Goal: Use online tool/utility

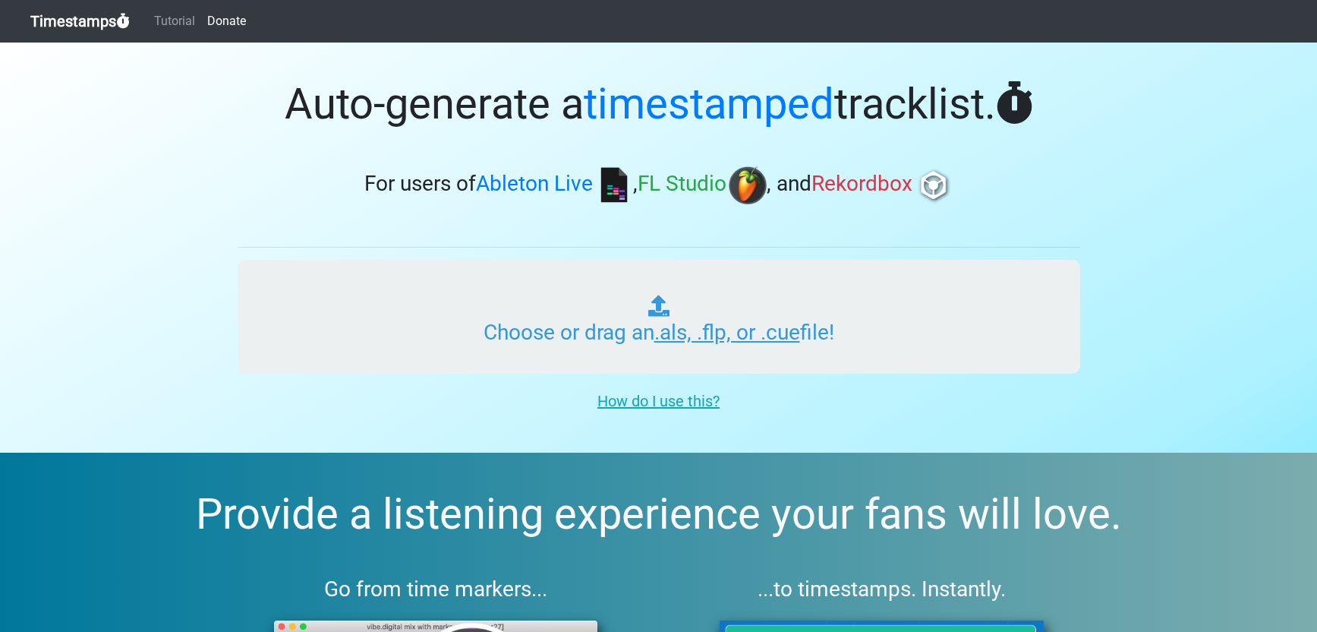
click at [542, 334] on input "Choose or drag an .als, .flp, or .cue file!" at bounding box center [659, 317] width 843 height 114
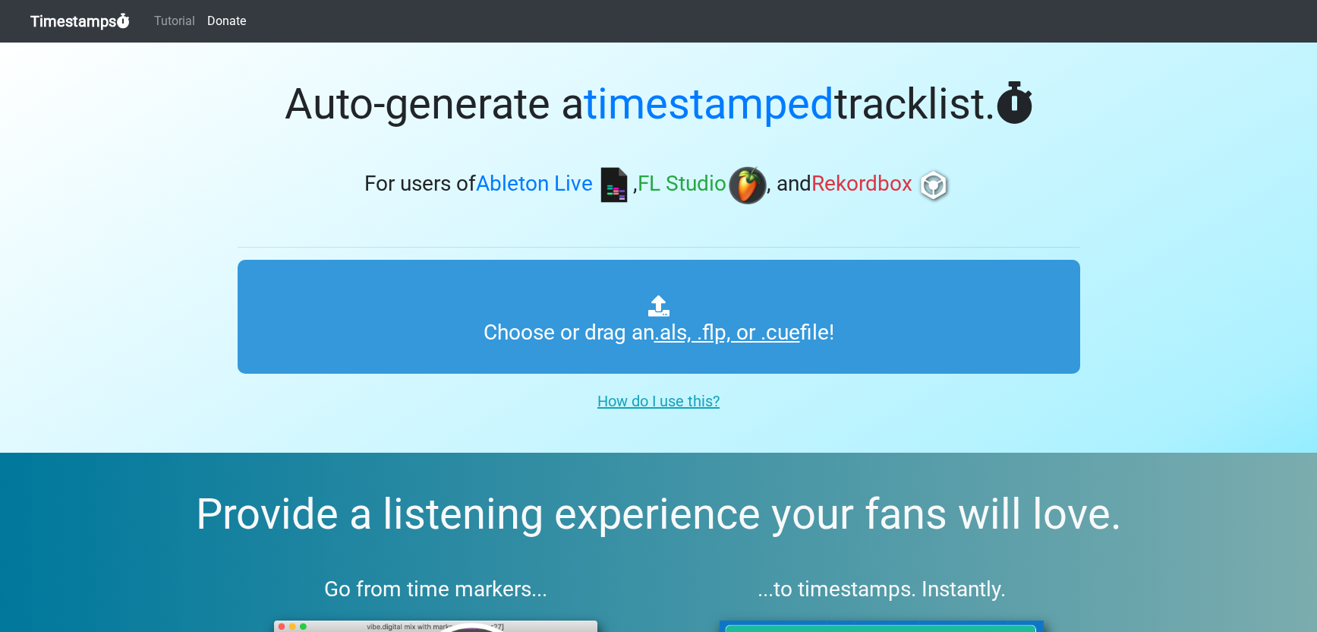
type input "C:\fakepath\TEMPO GAMES_08_OFFICE CENTER.als"
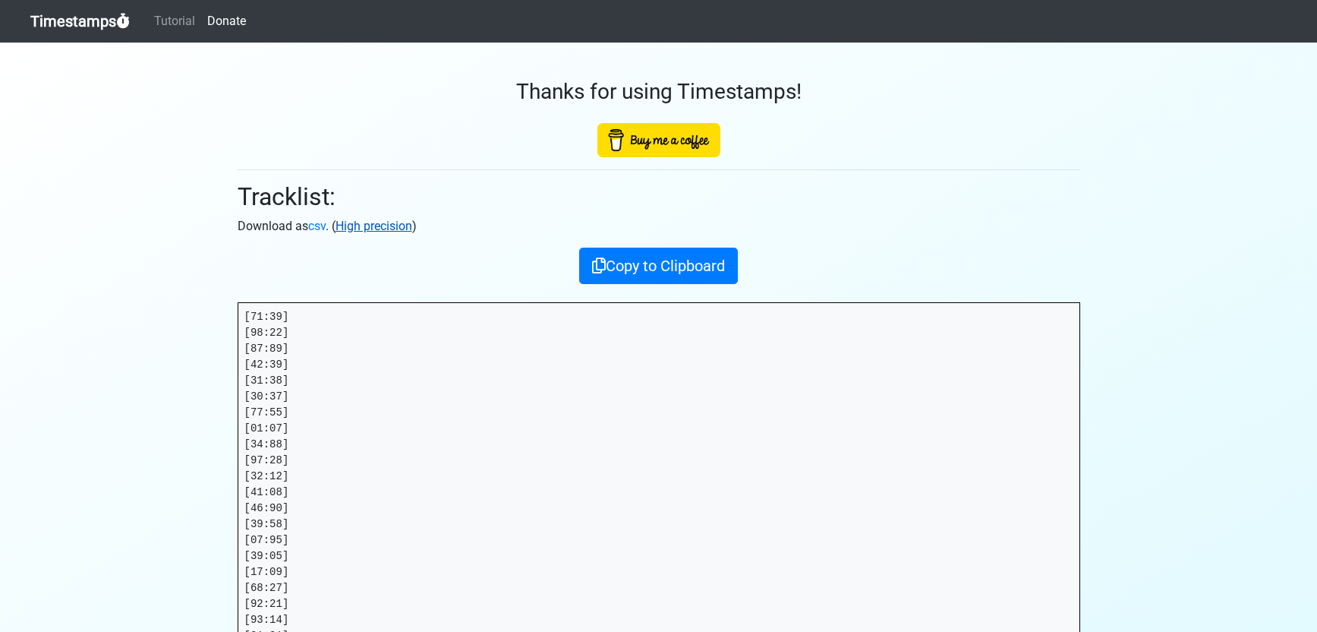
click at [399, 224] on link "High precision" at bounding box center [373, 226] width 77 height 14
